Goal: Transaction & Acquisition: Obtain resource

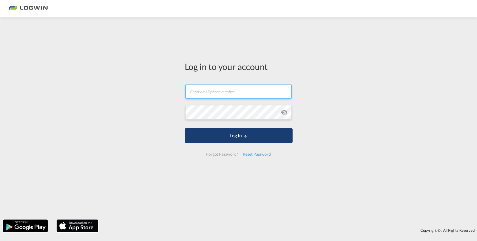
type input "[PERSON_NAME][EMAIL_ADDRESS][PERSON_NAME][DOMAIN_NAME]"
click at [203, 137] on button "Log In" at bounding box center [239, 135] width 108 height 15
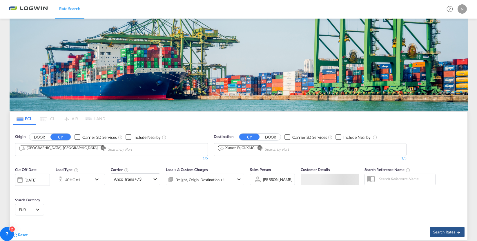
click at [108, 145] on input "Chips input." at bounding box center [135, 149] width 55 height 9
click at [259, 147] on md-icon "Remove" at bounding box center [259, 148] width 4 height 4
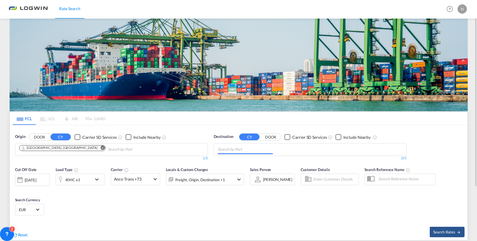
click at [259, 147] on body "Rate Search Rate Search Help Resources Product Release N My Profile Logout FCL …" at bounding box center [238, 120] width 477 height 241
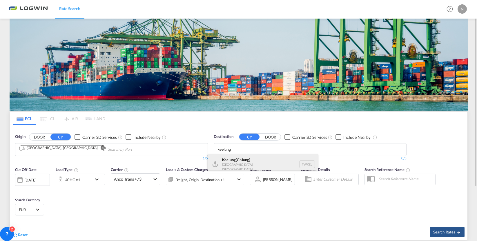
type input "keelung"
click at [249, 158] on div "Keelung ([GEOGRAPHIC_DATA]) [GEOGRAPHIC_DATA], [GEOGRAPHIC_DATA] TWKEL" at bounding box center [263, 164] width 110 height 20
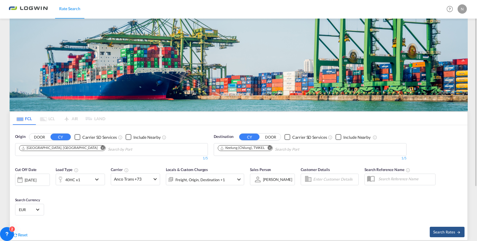
click at [95, 182] on md-icon "icon-chevron-down" at bounding box center [98, 179] width 10 height 7
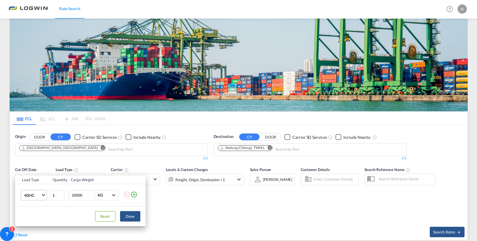
click at [45, 196] on md-select-value "40HC" at bounding box center [34, 195] width 23 height 10
click at [38, 169] on md-option "20GP" at bounding box center [38, 167] width 39 height 14
click at [137, 217] on button "Done" at bounding box center [130, 216] width 20 height 10
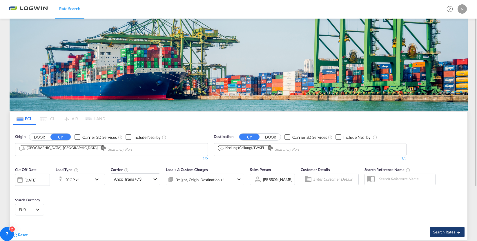
click at [442, 230] on span "Search Rates" at bounding box center [447, 231] width 28 height 5
type input "DEHAM to TWKEL / [DATE]"
